Goal: Task Accomplishment & Management: Manage account settings

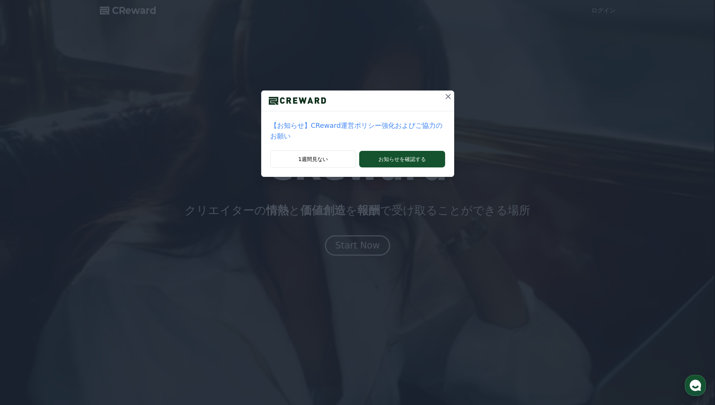
click at [444, 95] on icon at bounding box center [448, 96] width 9 height 9
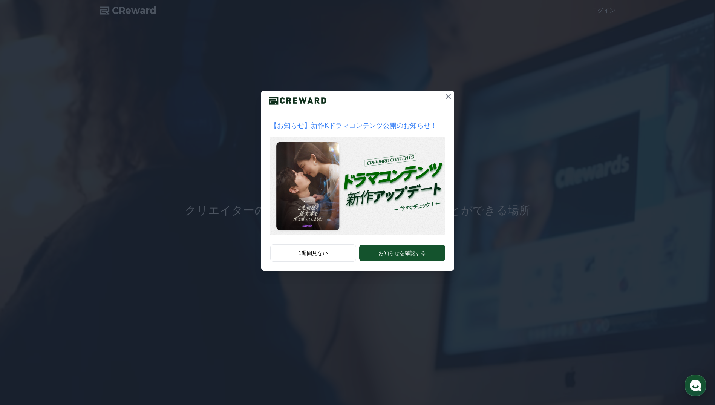
click at [444, 96] on icon at bounding box center [448, 96] width 9 height 9
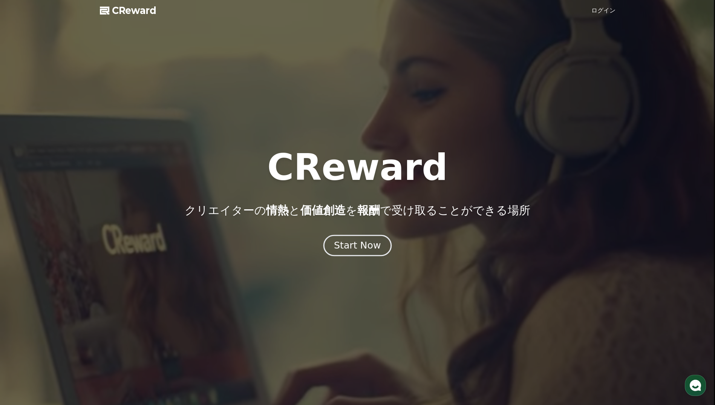
click at [370, 244] on div "Start Now" at bounding box center [357, 245] width 47 height 13
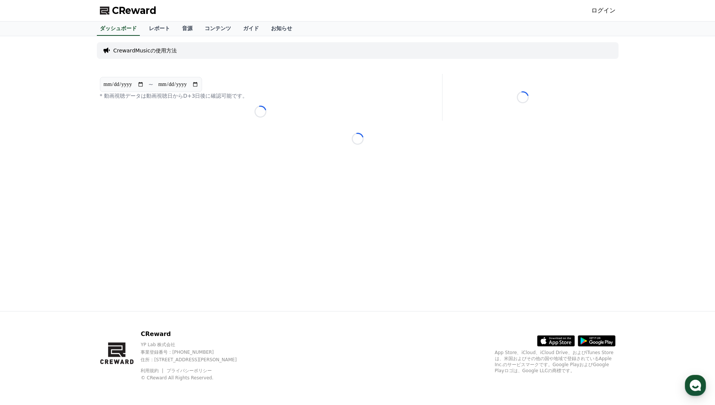
click at [138, 11] on span "CReward" at bounding box center [134, 11] width 44 height 12
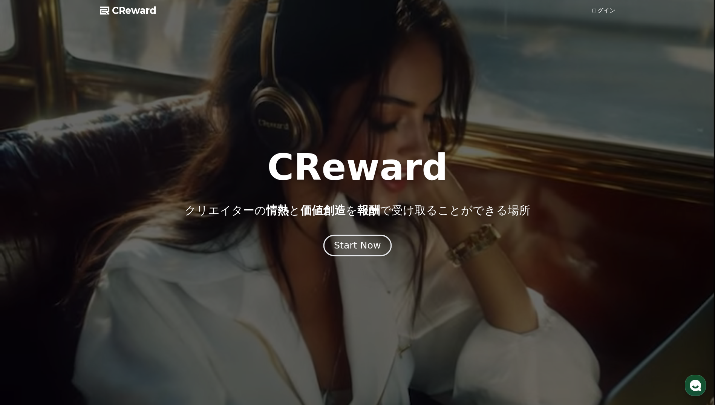
click at [352, 248] on div "Start Now" at bounding box center [357, 245] width 47 height 13
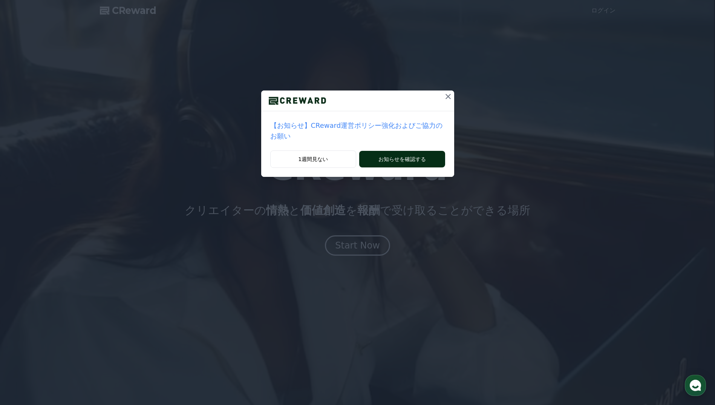
click at [410, 151] on button "お知らせを確認する" at bounding box center [402, 159] width 86 height 17
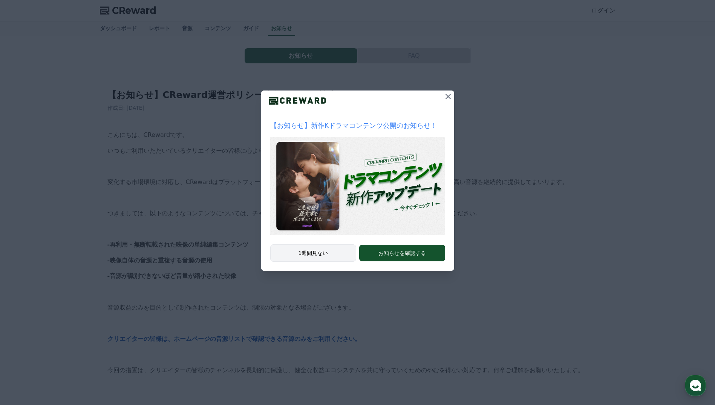
click at [317, 250] on button "1週間見ない" at bounding box center [313, 252] width 86 height 17
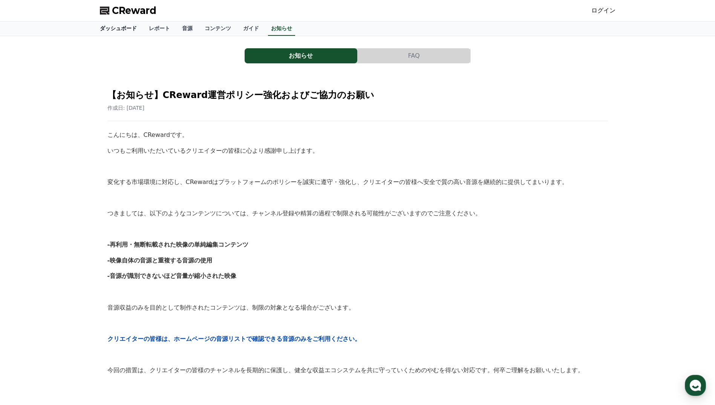
click at [122, 28] on link "ダッシュボード" at bounding box center [118, 28] width 49 height 14
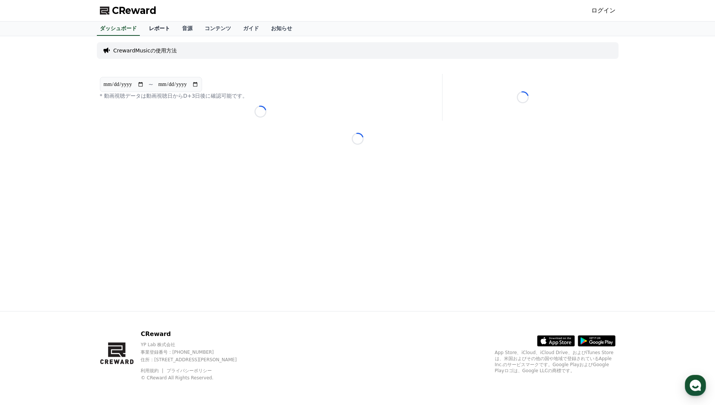
click at [148, 29] on link "レポート" at bounding box center [159, 28] width 33 height 14
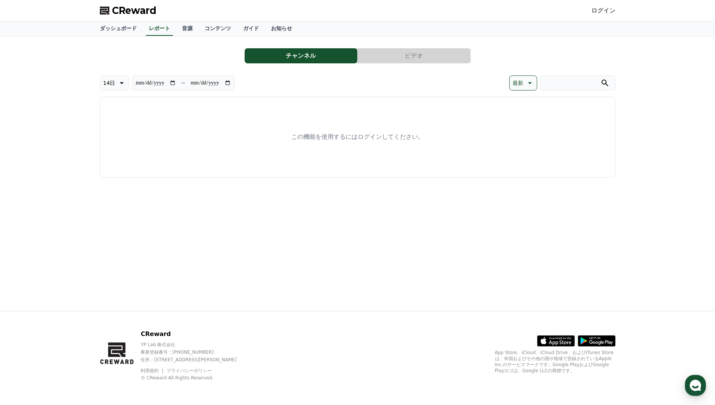
click at [608, 12] on link "ログイン" at bounding box center [603, 10] width 24 height 9
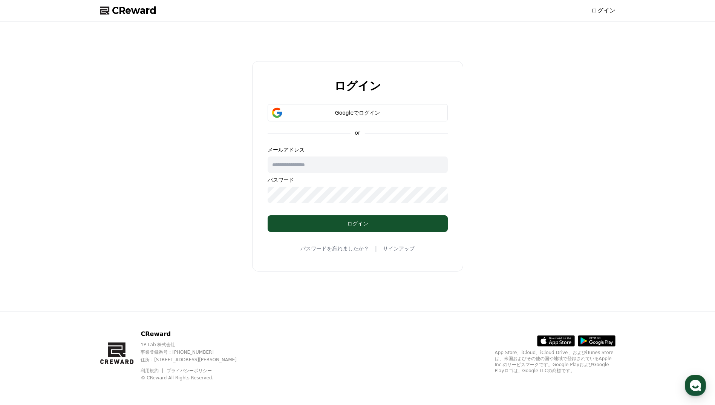
click at [342, 167] on input "text" at bounding box center [358, 164] width 180 height 17
type input "**********"
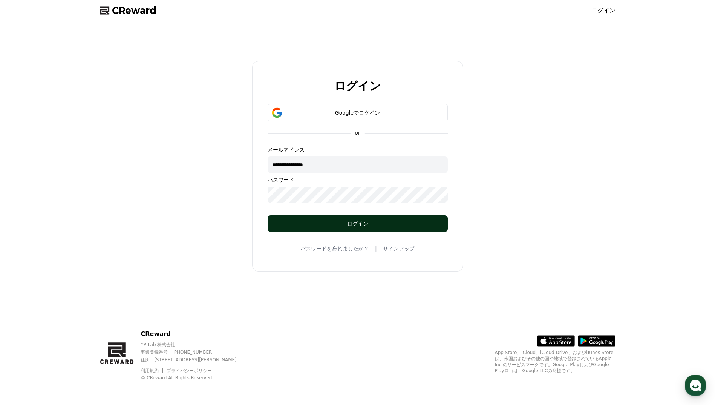
click at [352, 228] on button "ログイン" at bounding box center [358, 223] width 180 height 17
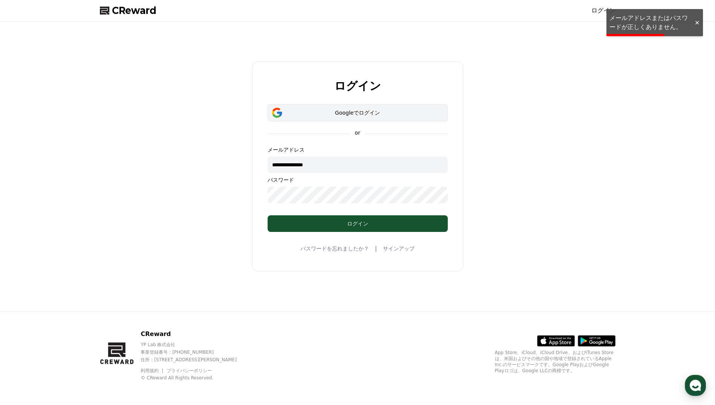
click at [358, 118] on button "Googleでログイン" at bounding box center [358, 112] width 180 height 17
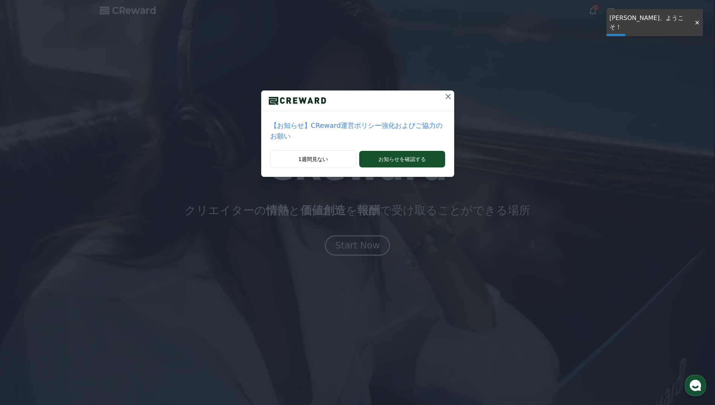
click at [446, 96] on icon at bounding box center [448, 96] width 5 height 5
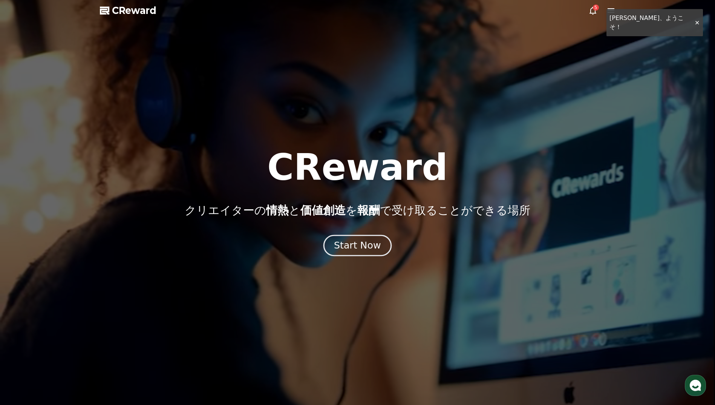
click at [363, 243] on div "Start Now" at bounding box center [357, 245] width 47 height 13
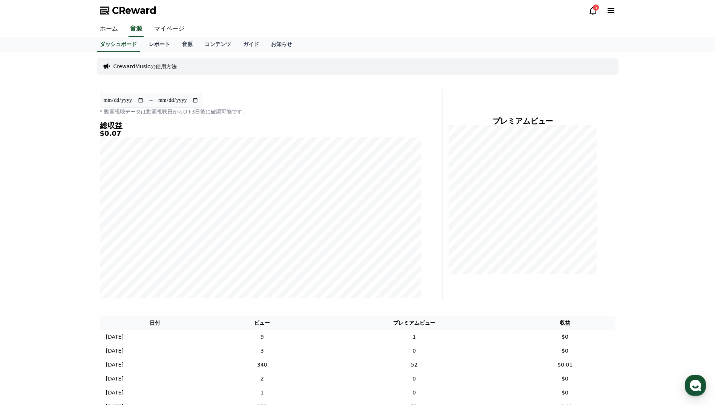
click at [144, 47] on link "レポート" at bounding box center [159, 44] width 33 height 14
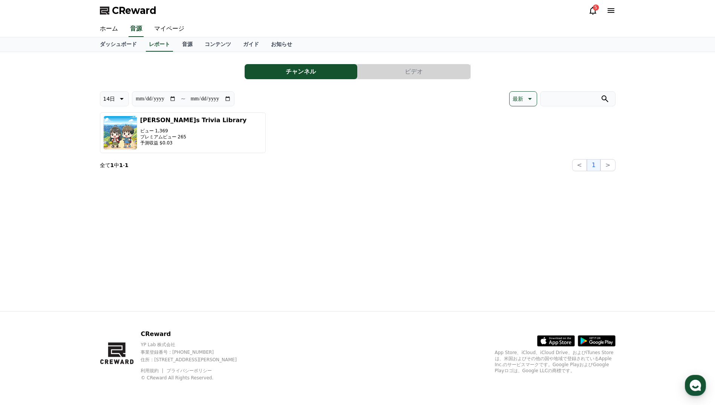
click at [120, 98] on icon at bounding box center [120, 98] width 9 height 9
click at [115, 199] on button "90日" at bounding box center [109, 196] width 18 height 17
type input "**********"
click at [397, 70] on button "ビデオ" at bounding box center [414, 71] width 113 height 15
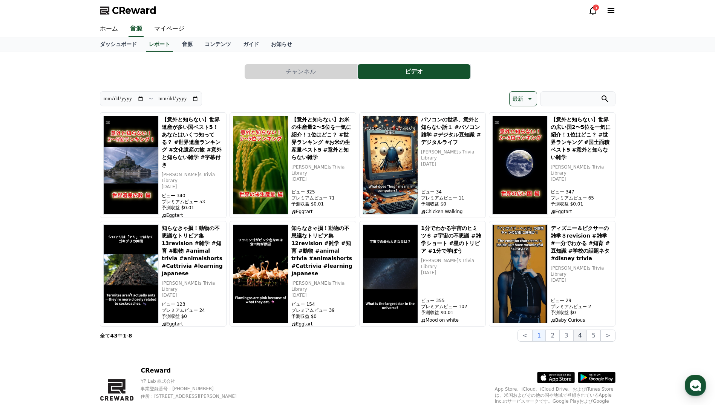
click at [584, 335] on button "4" at bounding box center [580, 335] width 14 height 12
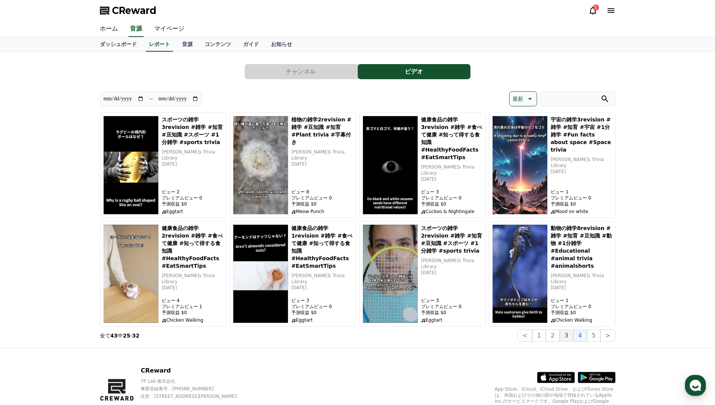
click at [569, 336] on button "3" at bounding box center [567, 335] width 14 height 12
